Goal: Task Accomplishment & Management: Use online tool/utility

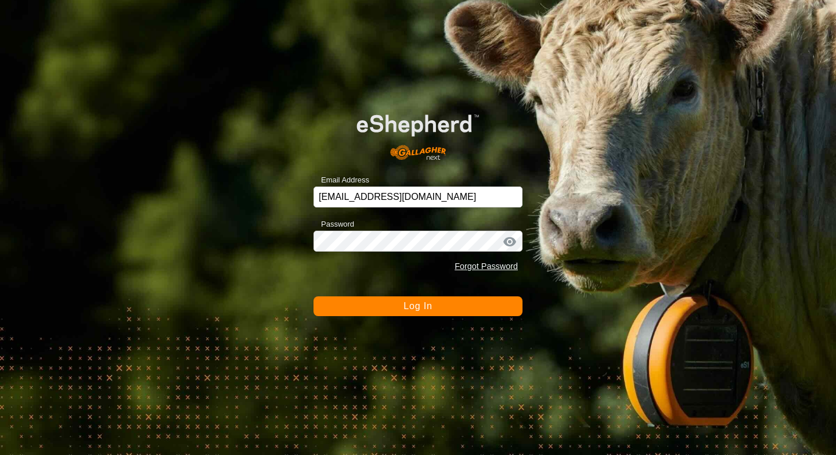
click at [445, 311] on button "Log In" at bounding box center [418, 306] width 209 height 20
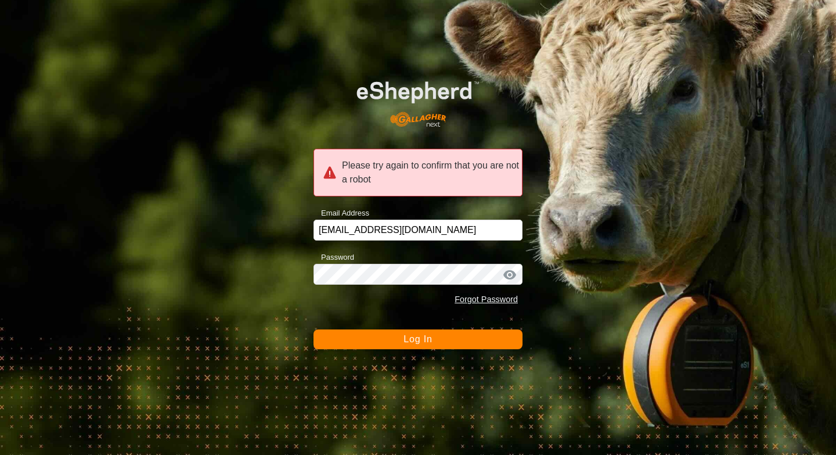
click at [423, 348] on button "Log In" at bounding box center [418, 339] width 209 height 20
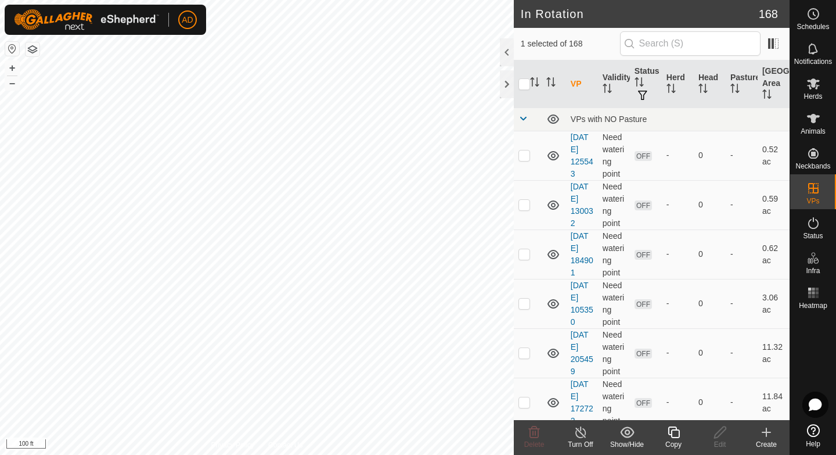
click at [673, 437] on icon at bounding box center [674, 432] width 12 height 12
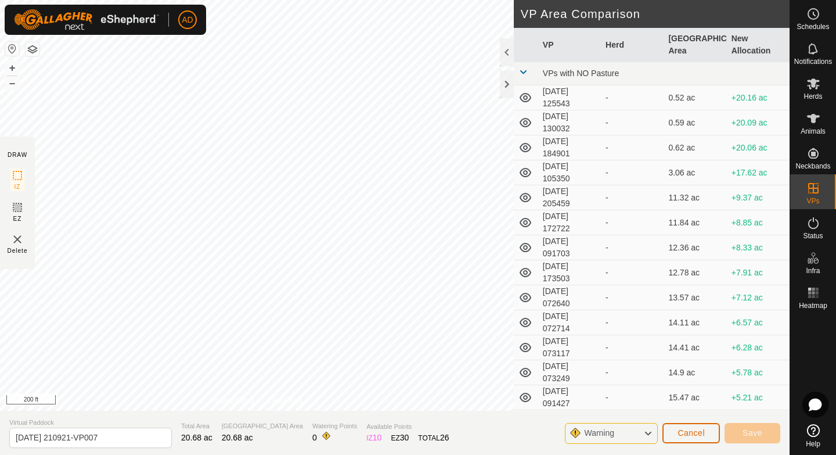
click at [706, 437] on button "Cancel" at bounding box center [691, 433] width 57 height 20
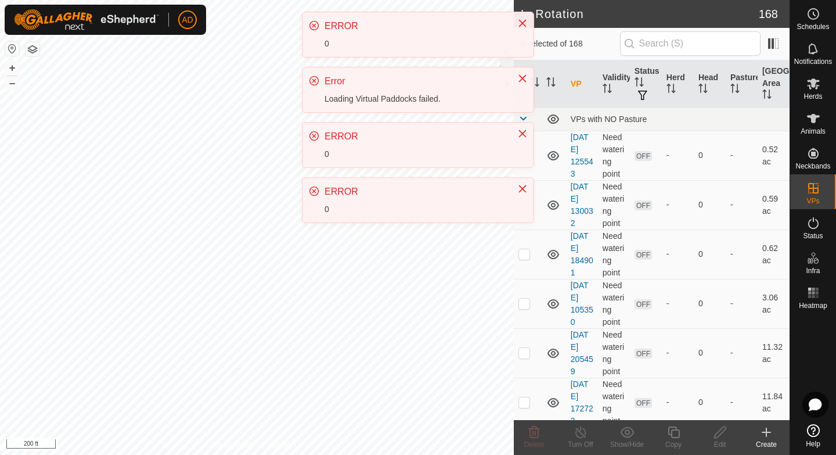
checkbox input "true"
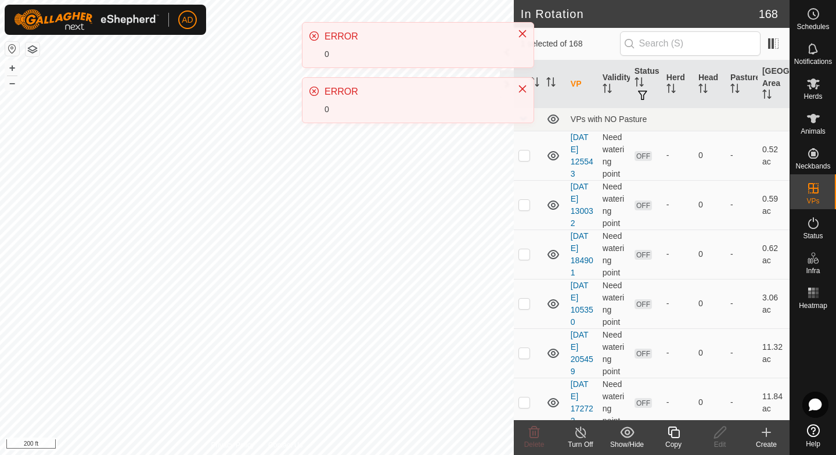
click at [680, 442] on div "Copy" at bounding box center [673, 444] width 46 height 10
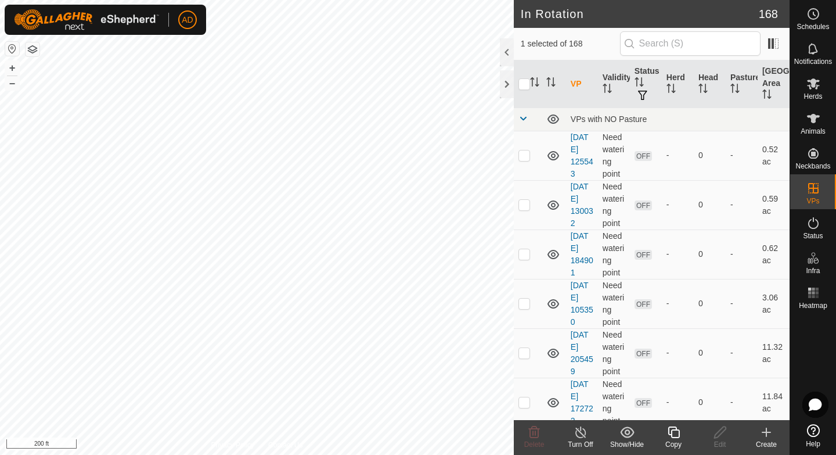
click at [676, 435] on icon at bounding box center [674, 432] width 15 height 14
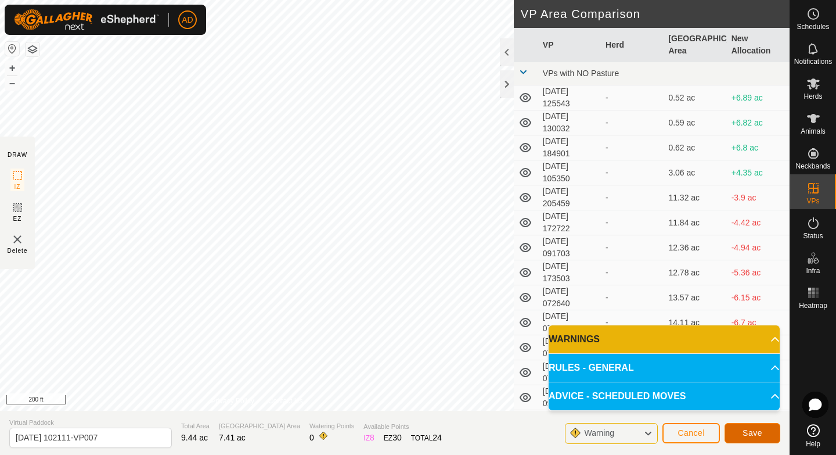
click at [765, 430] on button "Save" at bounding box center [753, 433] width 56 height 20
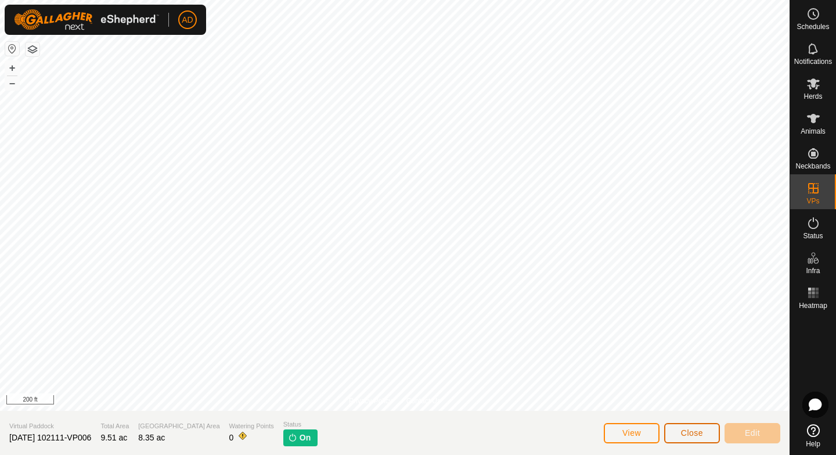
click at [692, 436] on span "Close" at bounding box center [692, 432] width 22 height 9
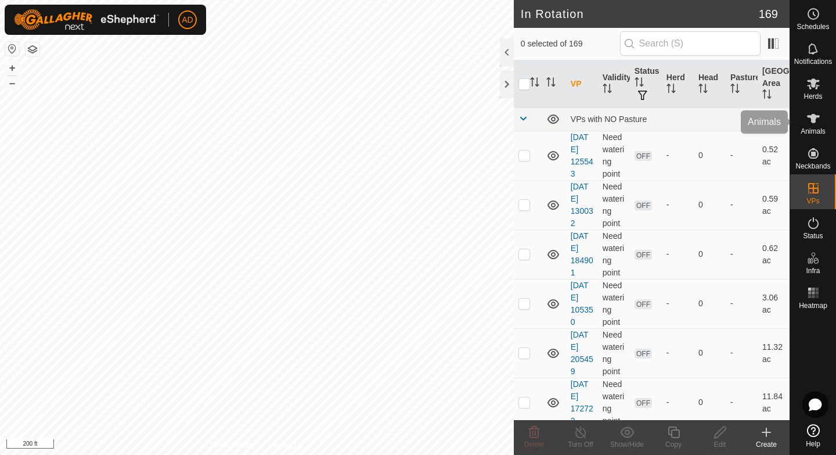
click at [815, 91] on es-mob-svg-icon at bounding box center [813, 83] width 21 height 19
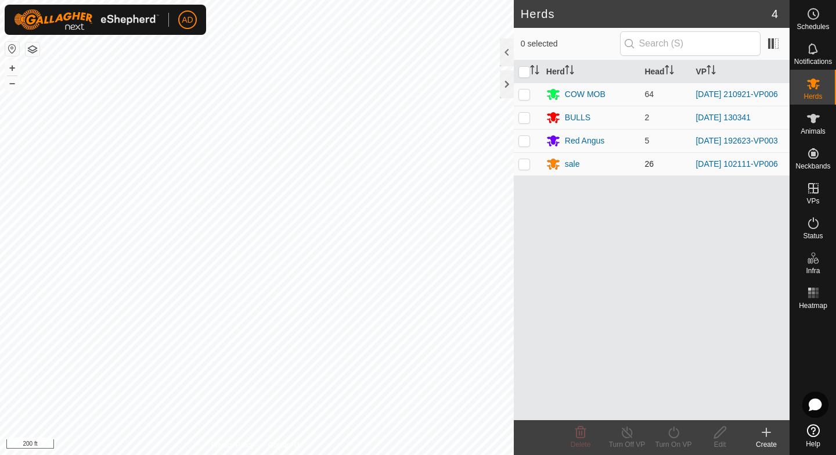
click at [526, 168] on p-checkbox at bounding box center [525, 163] width 12 height 9
checkbox input "true"
click at [676, 427] on icon at bounding box center [674, 432] width 15 height 14
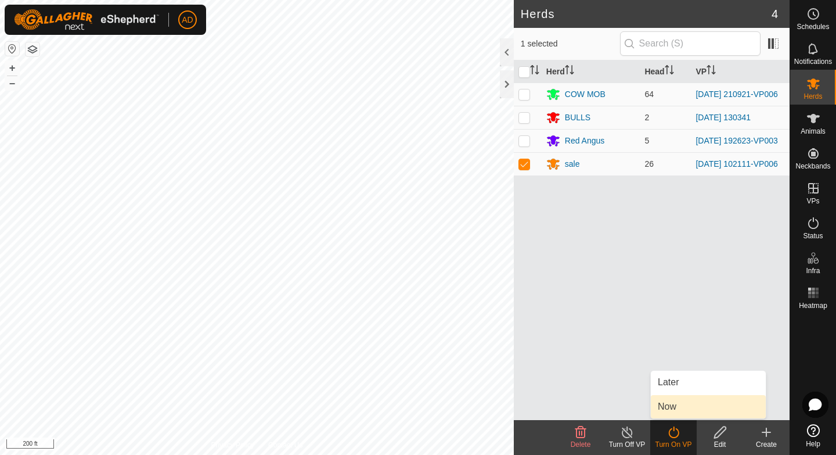
click at [677, 407] on link "Now" at bounding box center [708, 406] width 115 height 23
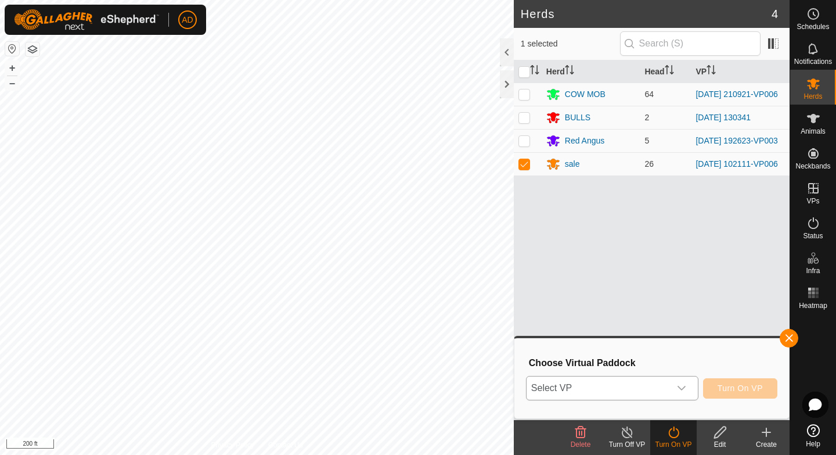
click at [651, 377] on span "Select VP" at bounding box center [598, 387] width 143 height 23
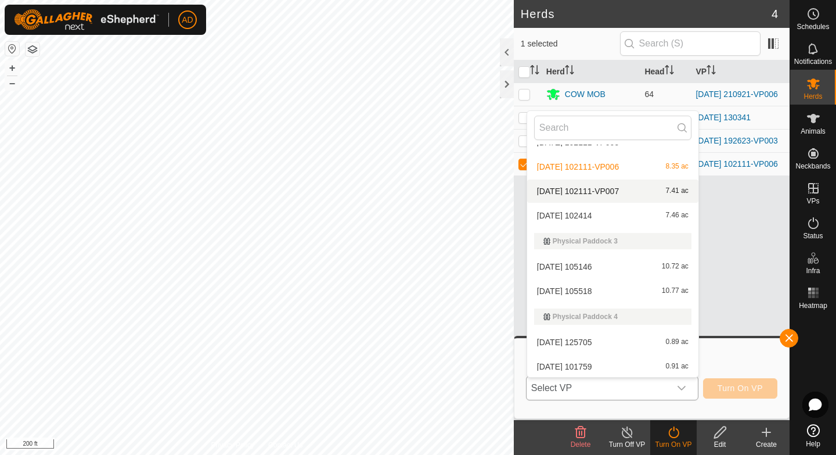
scroll to position [2406, 0]
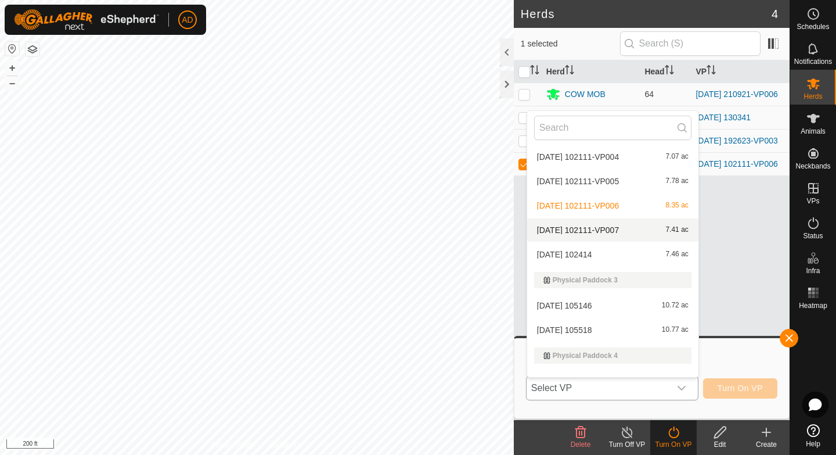
click at [619, 227] on span "[DATE] 102111-VP007" at bounding box center [578, 230] width 82 height 8
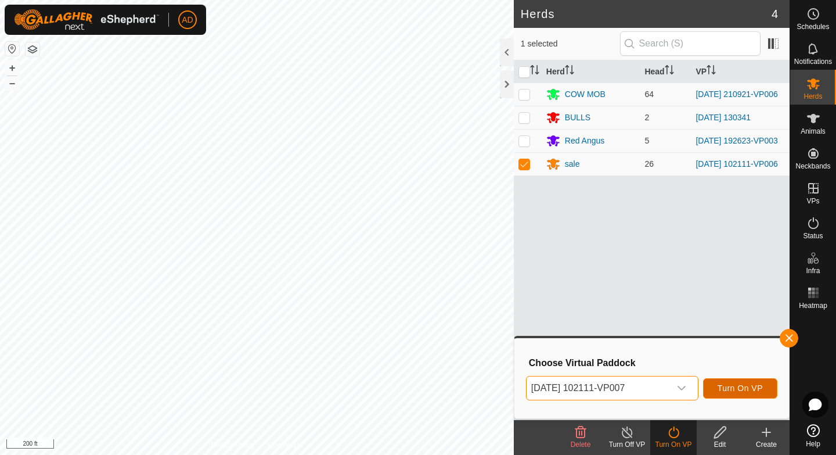
click at [725, 385] on span "Turn On VP" at bounding box center [740, 387] width 45 height 9
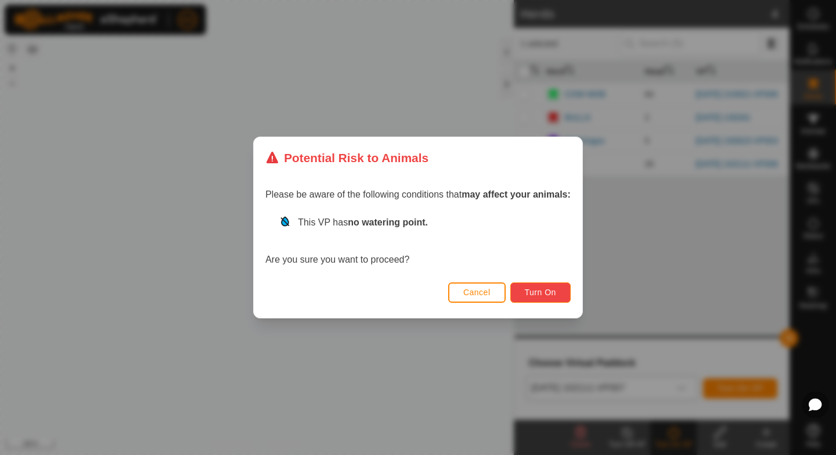
click at [547, 286] on button "Turn On" at bounding box center [541, 292] width 60 height 20
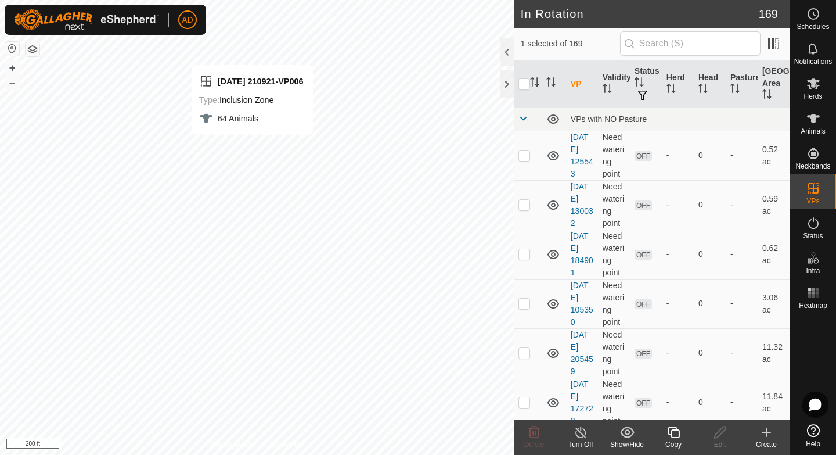
checkbox input "true"
checkbox input "false"
click at [676, 448] on div "Copy" at bounding box center [673, 444] width 46 height 10
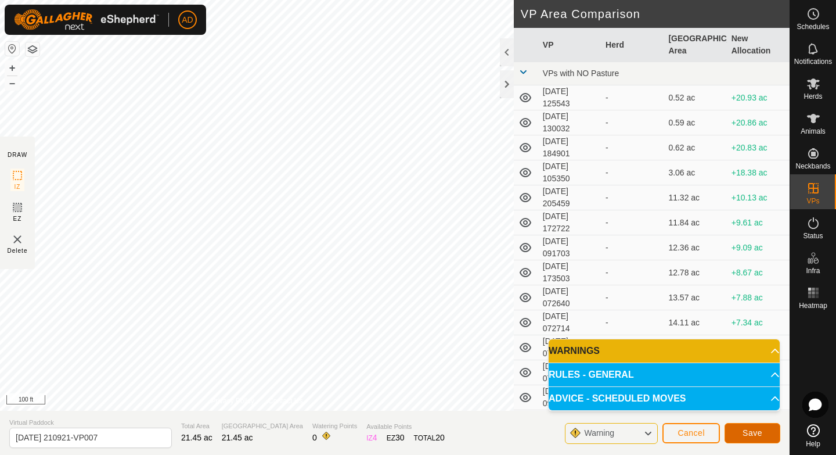
click at [771, 432] on button "Save" at bounding box center [753, 433] width 56 height 20
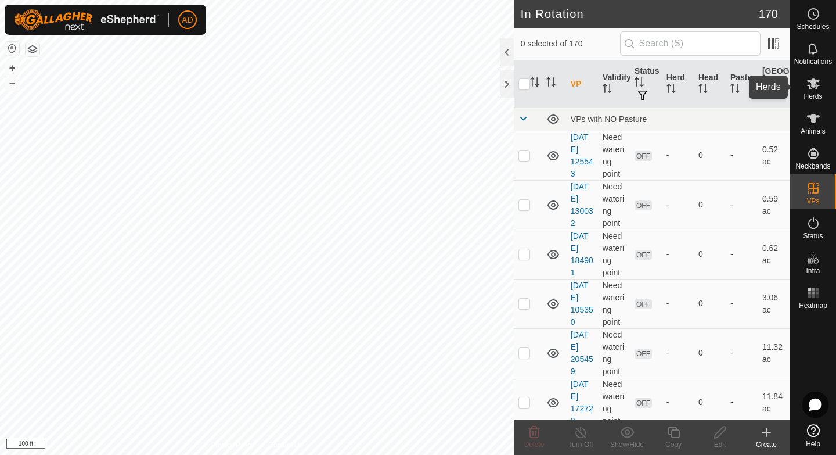
click at [808, 86] on icon at bounding box center [814, 84] width 14 height 14
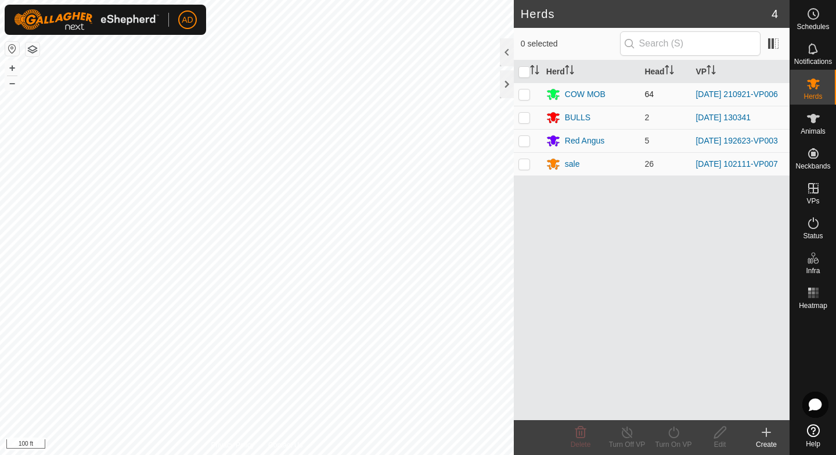
click at [529, 92] on p-checkbox at bounding box center [525, 93] width 12 height 9
checkbox input "true"
click at [675, 434] on icon at bounding box center [674, 432] width 15 height 14
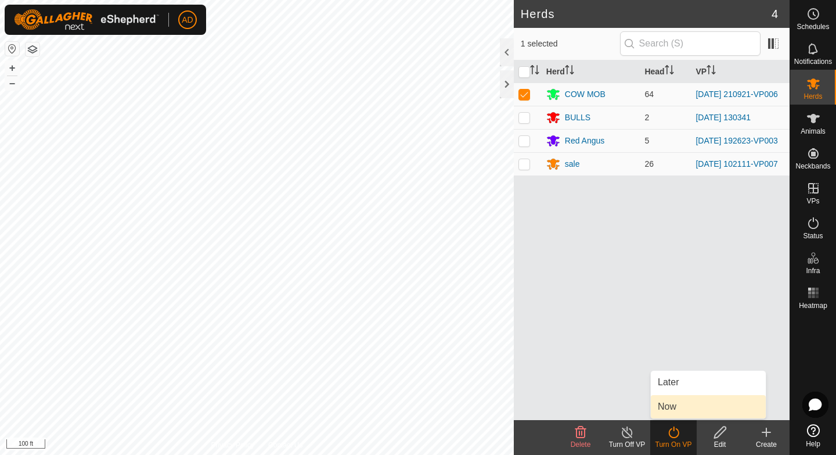
click at [680, 402] on link "Now" at bounding box center [708, 406] width 115 height 23
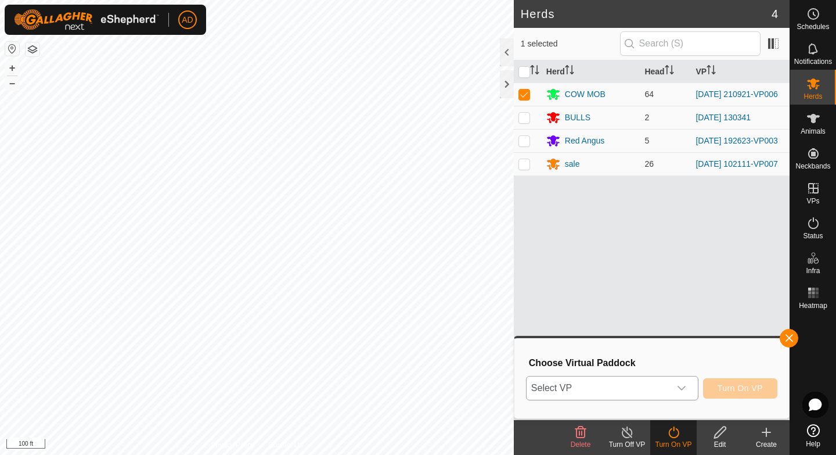
click at [622, 386] on span "Select VP" at bounding box center [598, 387] width 143 height 23
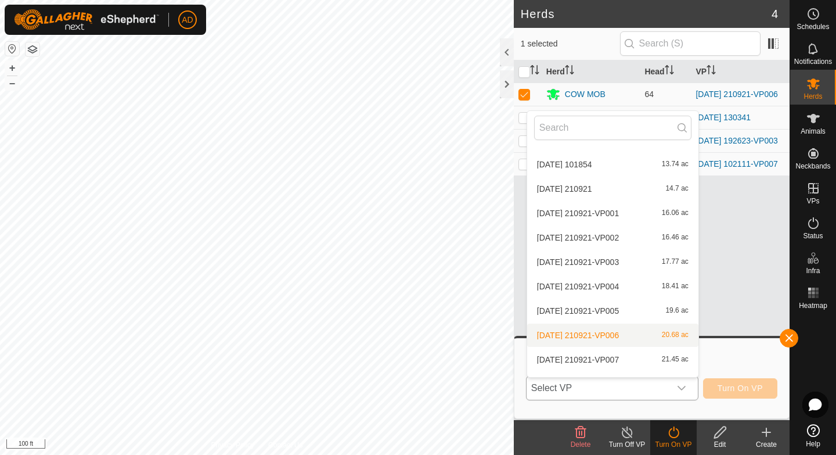
scroll to position [565, 0]
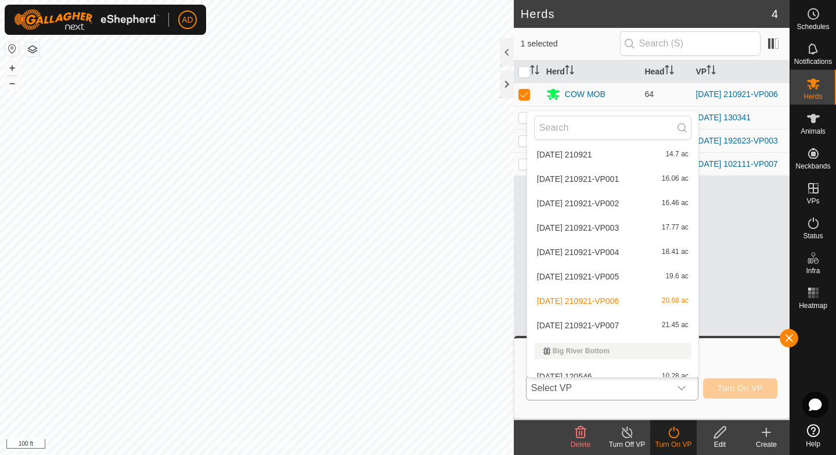
click at [568, 326] on li "[DATE] 210921-VP007 21.45 ac" at bounding box center [612, 325] width 171 height 23
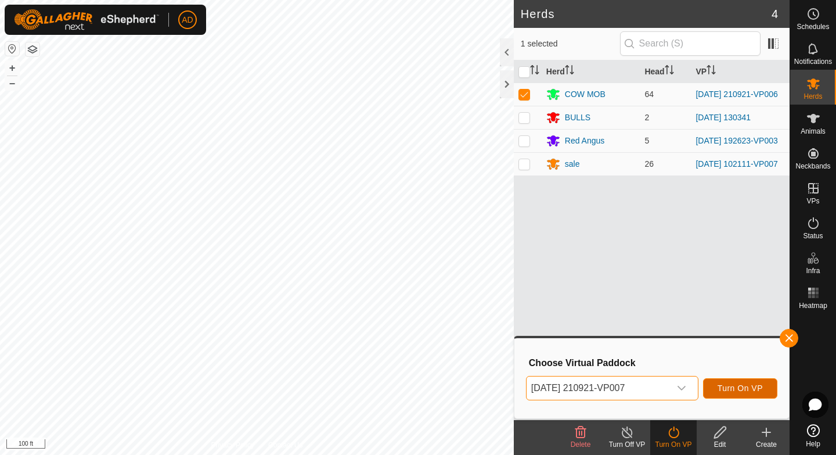
click at [740, 386] on span "Turn On VP" at bounding box center [740, 387] width 45 height 9
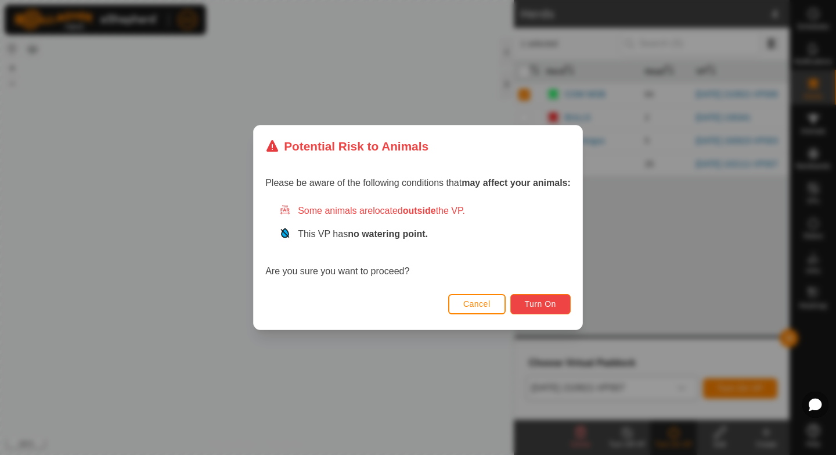
click at [538, 303] on span "Turn On" at bounding box center [540, 303] width 31 height 9
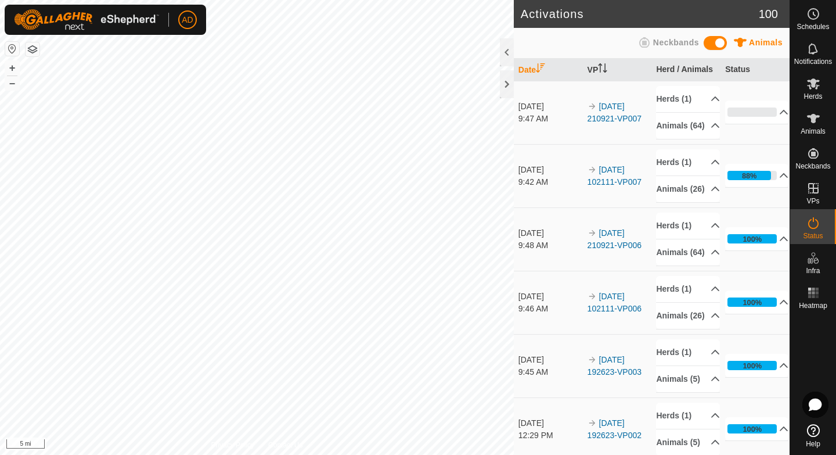
click at [274, 296] on div "Activations 100 Animals Neckbands Date VP Herd / Animals Status [DATE] 9:47 AM …" at bounding box center [395, 227] width 790 height 455
